Goal: Find specific page/section: Find specific page/section

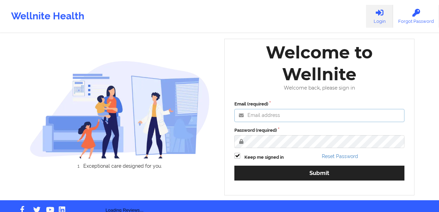
type input "[PERSON_NAME][EMAIL_ADDRESS][PERSON_NAME][DOMAIN_NAME]"
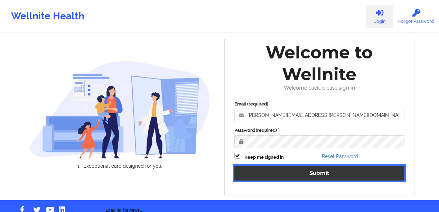
click at [289, 167] on button "Submit" at bounding box center [319, 173] width 170 height 15
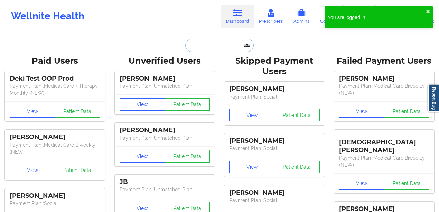
click at [223, 45] on input "text" at bounding box center [219, 45] width 68 height 13
paste input "dominica pussick"
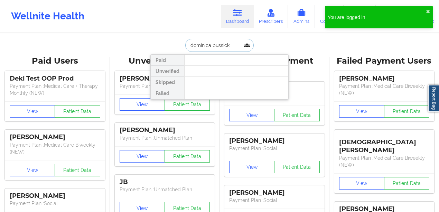
drag, startPoint x: 227, startPoint y: 46, endPoint x: 212, endPoint y: 46, distance: 15.2
click at [211, 46] on input "dominica pussick" at bounding box center [219, 45] width 68 height 13
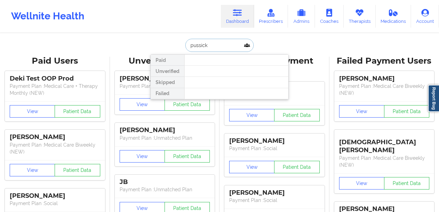
type input "pussick"
